Goal: Task Accomplishment & Management: Use online tool/utility

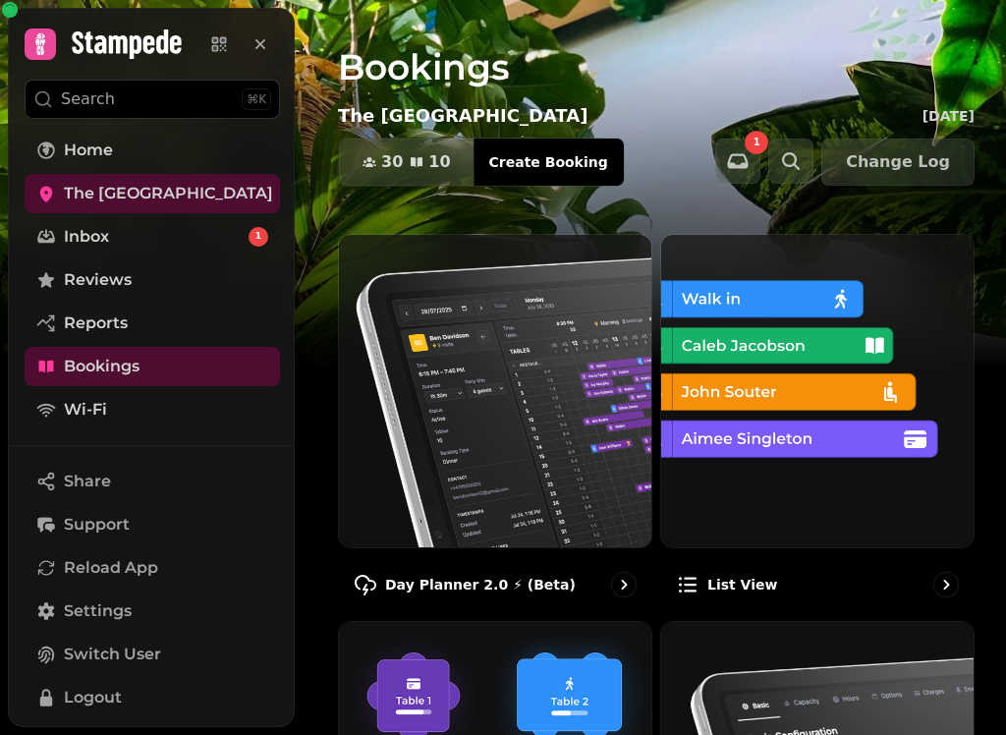
click at [548, 463] on img at bounding box center [495, 391] width 312 height 312
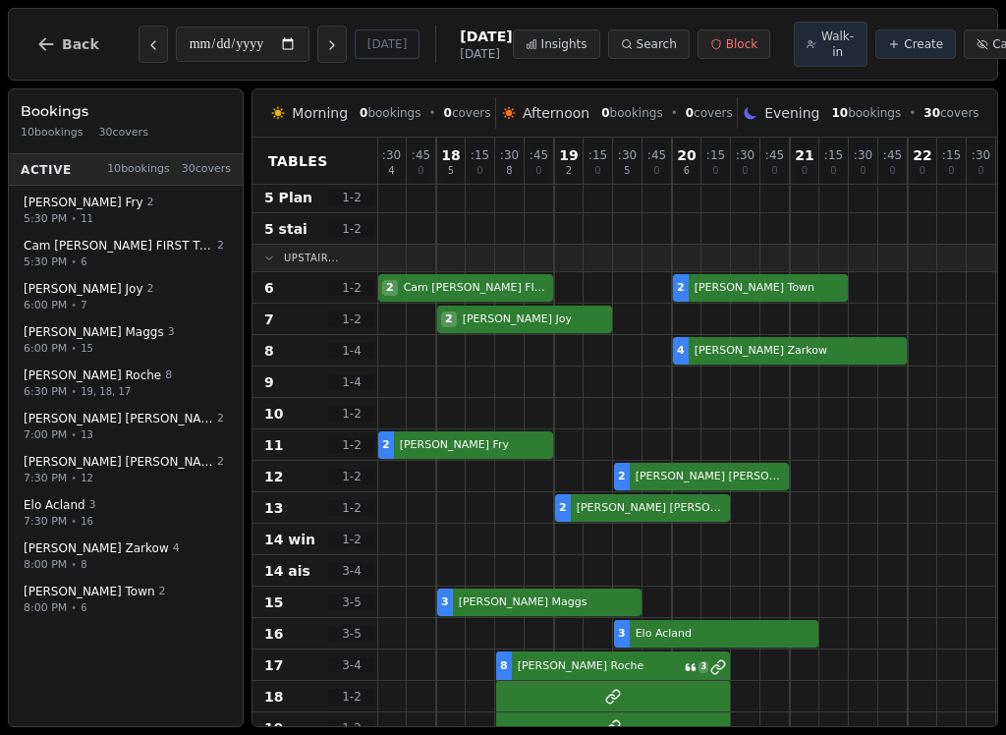
scroll to position [155, 1]
click at [324, 48] on icon "Next day" at bounding box center [332, 45] width 16 height 16
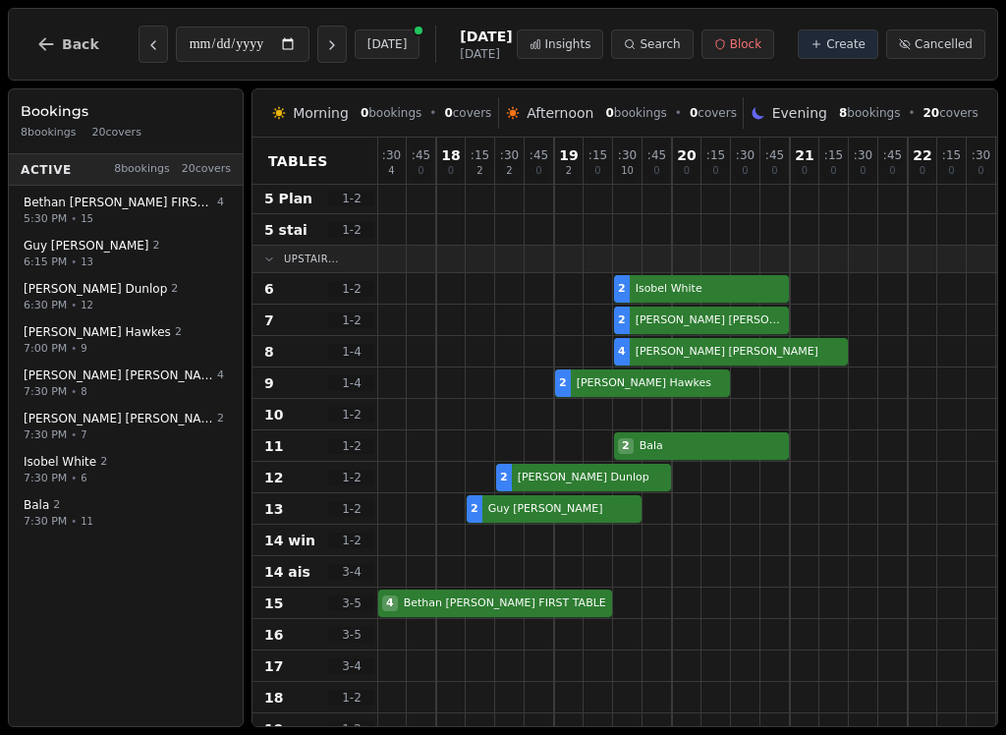
click at [324, 46] on icon "Next day" at bounding box center [332, 45] width 16 height 16
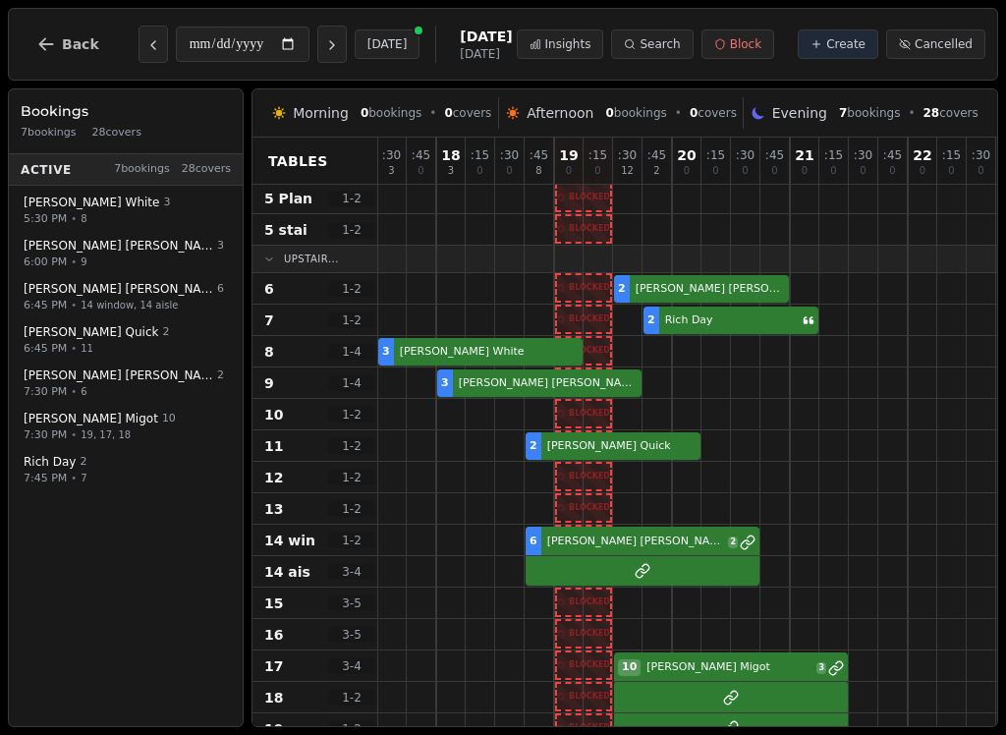
click at [317, 46] on button "Next day" at bounding box center [331, 44] width 29 height 37
type input "**********"
